Goal: Information Seeking & Learning: Learn about a topic

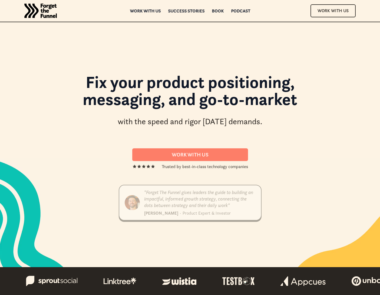
click at [186, 9] on div "Success Stories" at bounding box center [186, 11] width 36 height 4
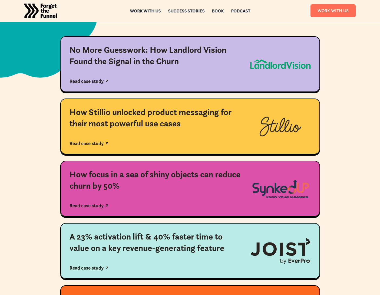
scroll to position [149, 0]
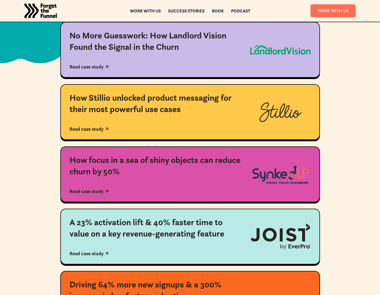
click at [167, 94] on div "How Stillio unlocked product messaging for their most powerful use cases" at bounding box center [154, 103] width 171 height 22
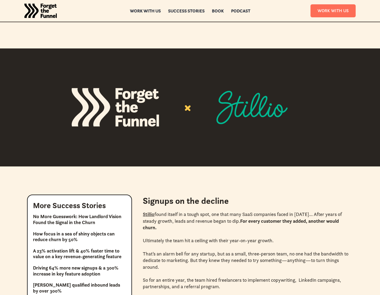
scroll to position [220, 0]
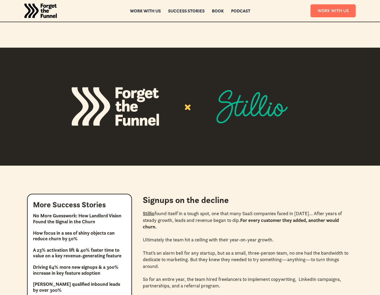
click at [149, 213] on link "Stillio" at bounding box center [149, 213] width 12 height 6
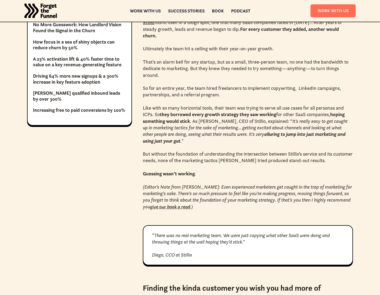
scroll to position [411, 0]
